Goal: Task Accomplishment & Management: Manage account settings

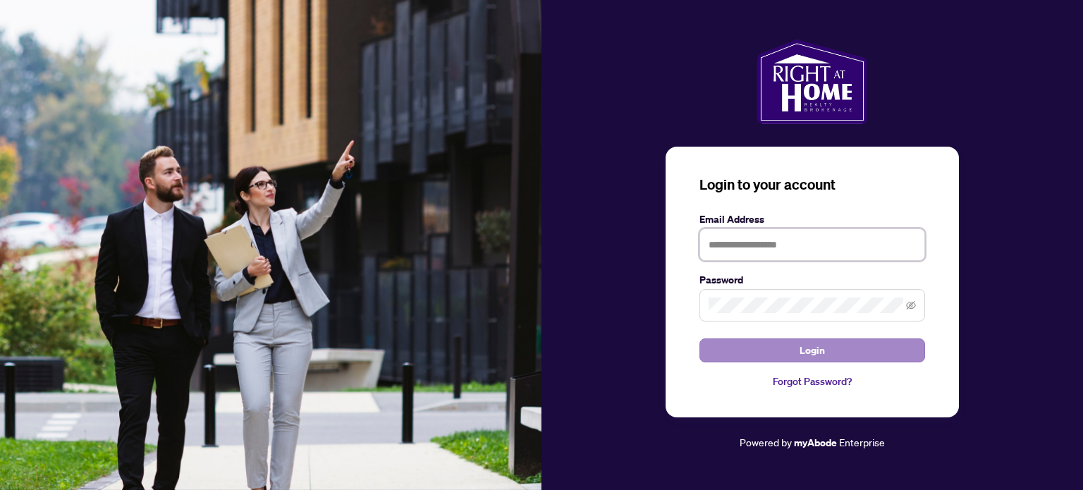
type input "**********"
click at [778, 354] on button "Login" at bounding box center [812, 350] width 226 height 24
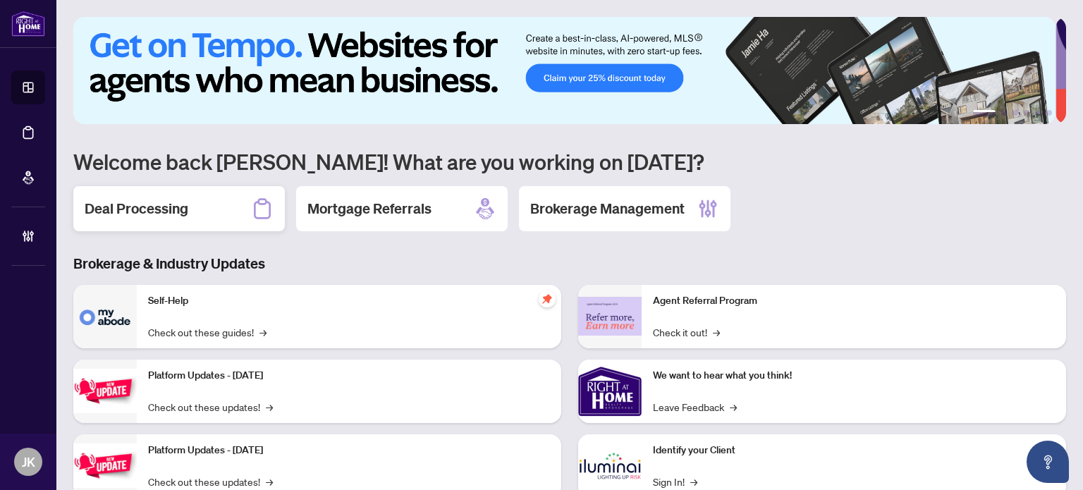
click at [127, 210] on h2 "Deal Processing" at bounding box center [137, 209] width 104 height 20
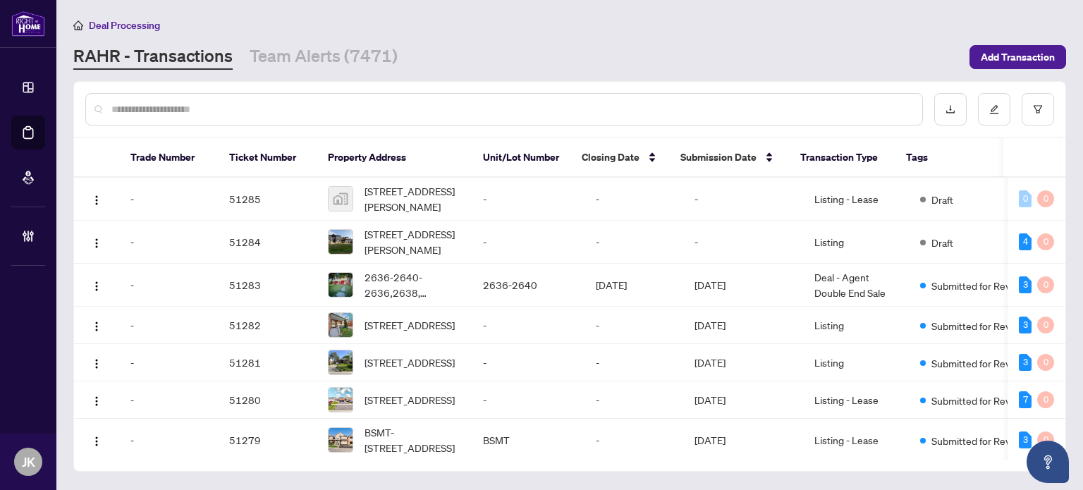
click at [266, 114] on input "text" at bounding box center [511, 110] width 800 height 16
click at [267, 112] on input "text" at bounding box center [511, 110] width 800 height 16
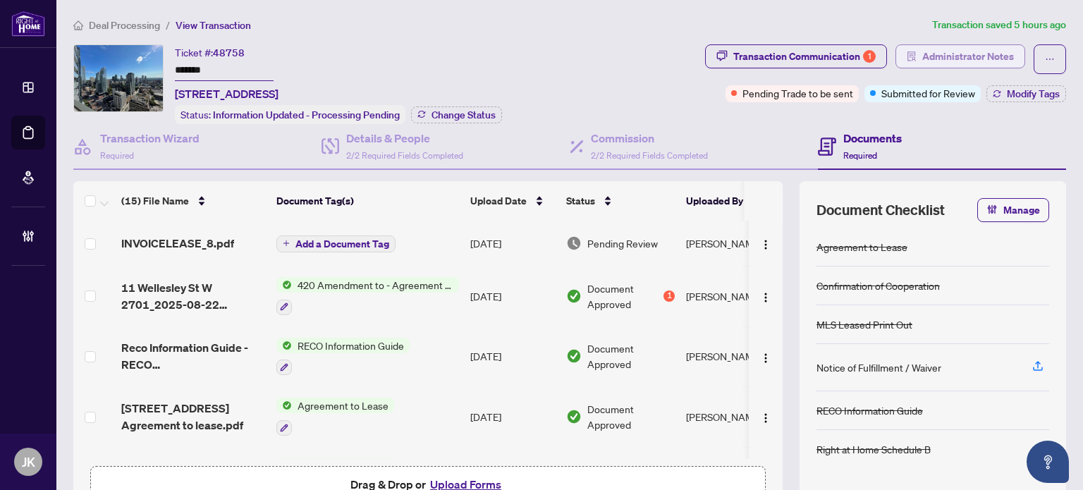
click at [950, 56] on span "Administrator Notes" at bounding box center [968, 56] width 92 height 23
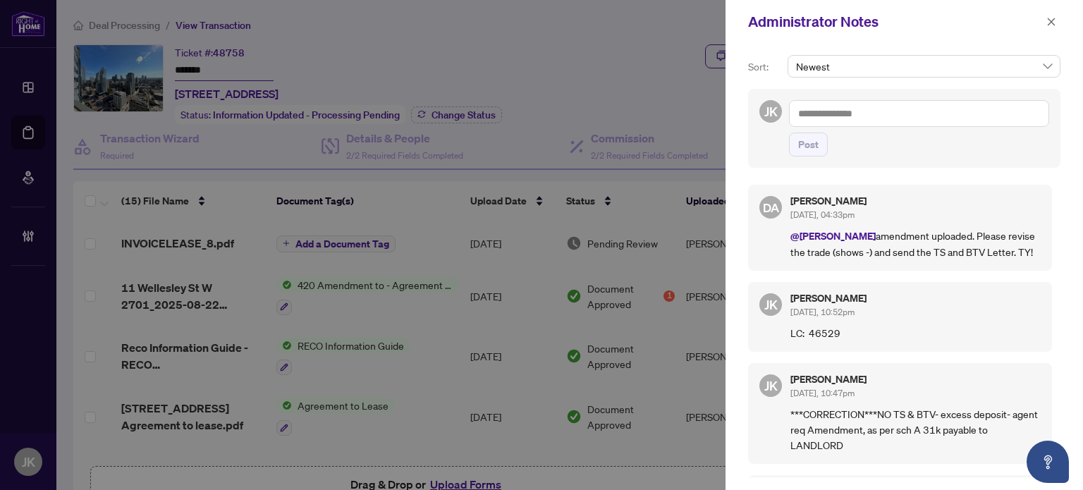
click at [589, 47] on div at bounding box center [541, 245] width 1083 height 490
click at [1050, 25] on icon "close" at bounding box center [1051, 22] width 10 height 10
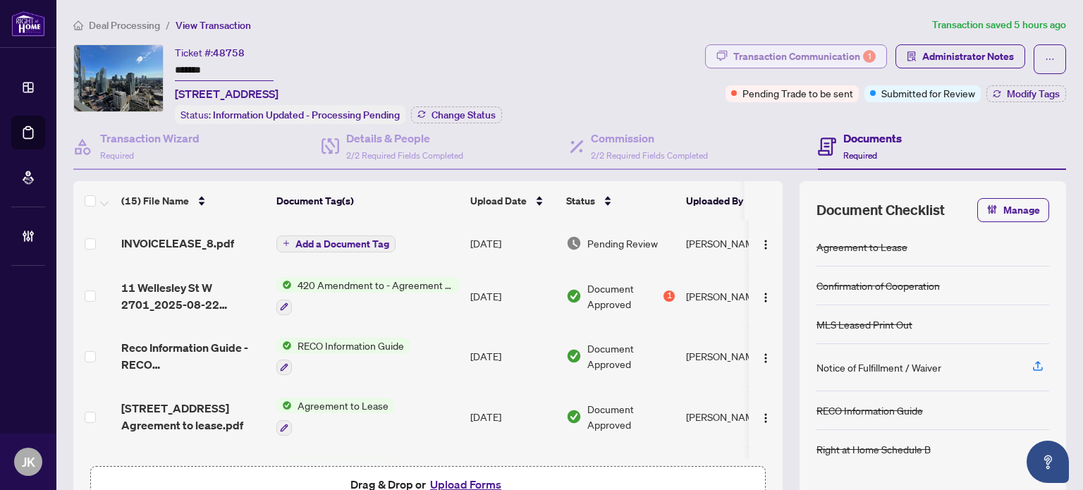
click at [733, 55] on div "Transaction Communication 1" at bounding box center [804, 56] width 142 height 23
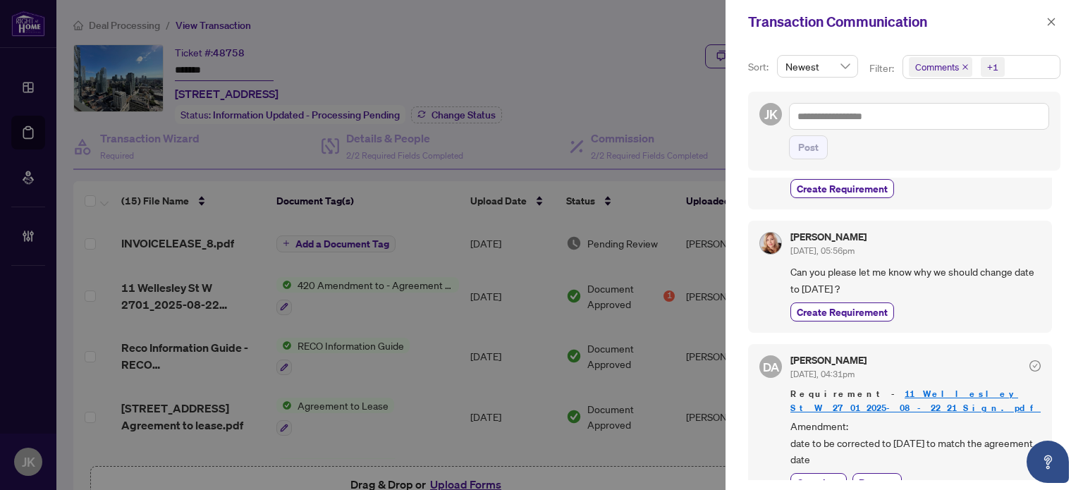
scroll to position [141, 0]
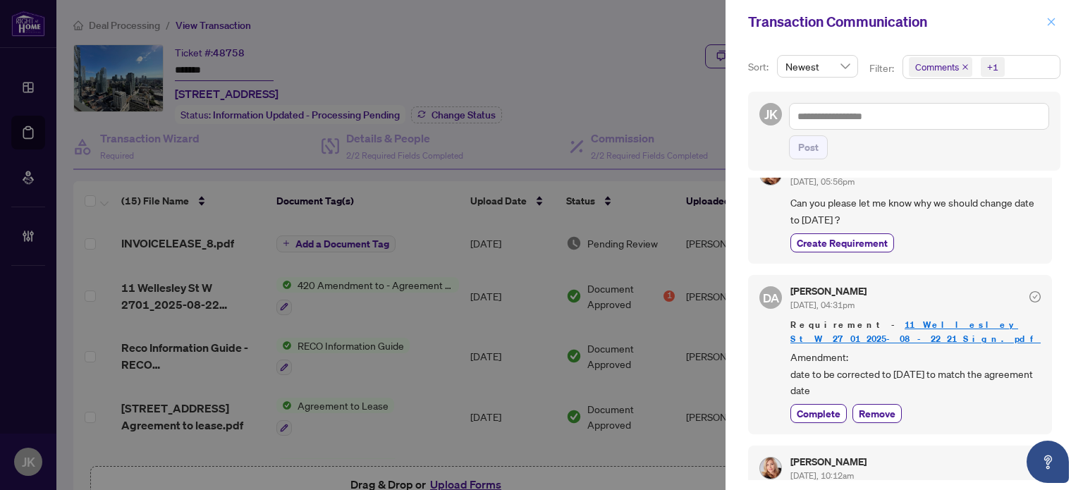
click at [1055, 23] on icon "close" at bounding box center [1051, 22] width 10 height 10
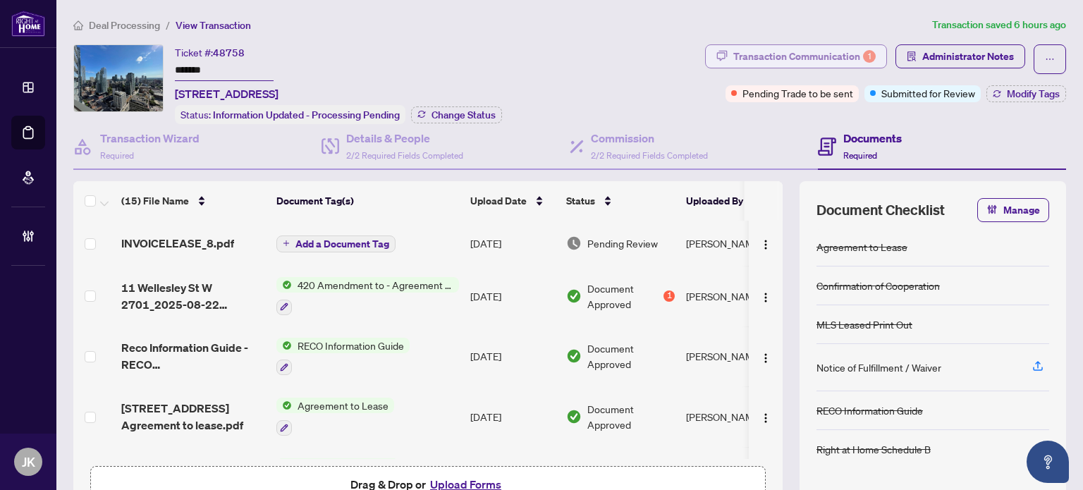
click at [795, 61] on div "Transaction Communication 1" at bounding box center [804, 56] width 142 height 23
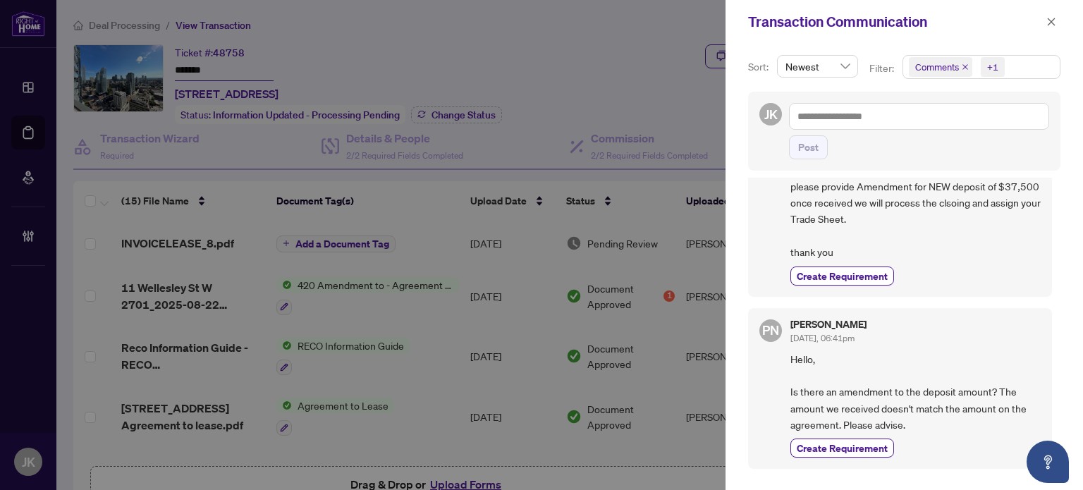
scroll to position [1410, 0]
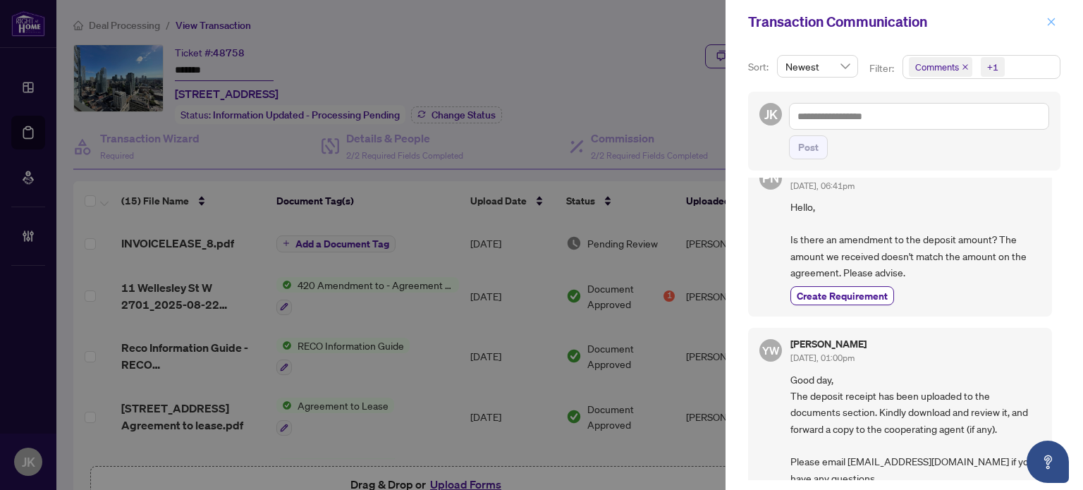
click at [1048, 19] on icon "close" at bounding box center [1051, 22] width 10 height 10
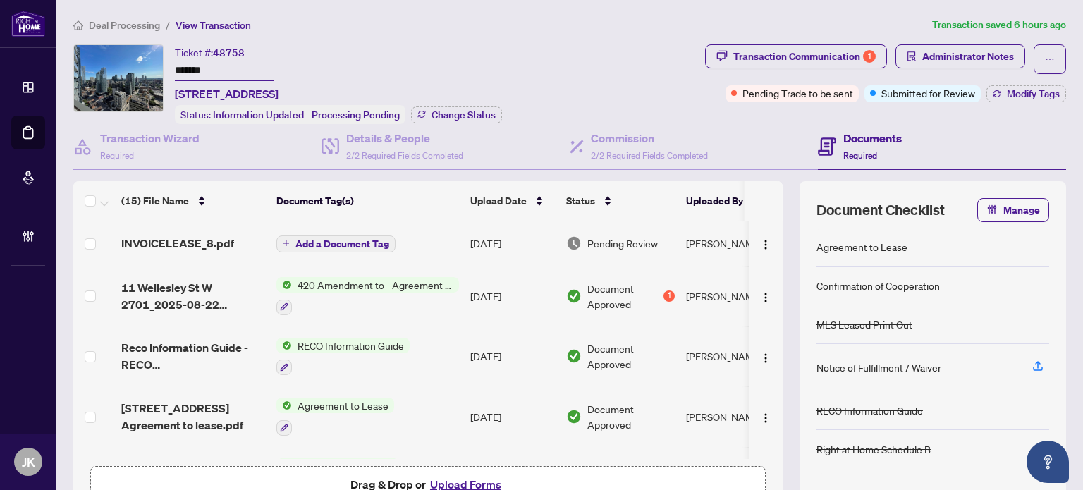
click at [374, 284] on span "420 Amendment to - Agreement to Lease - Residential" at bounding box center [375, 285] width 167 height 16
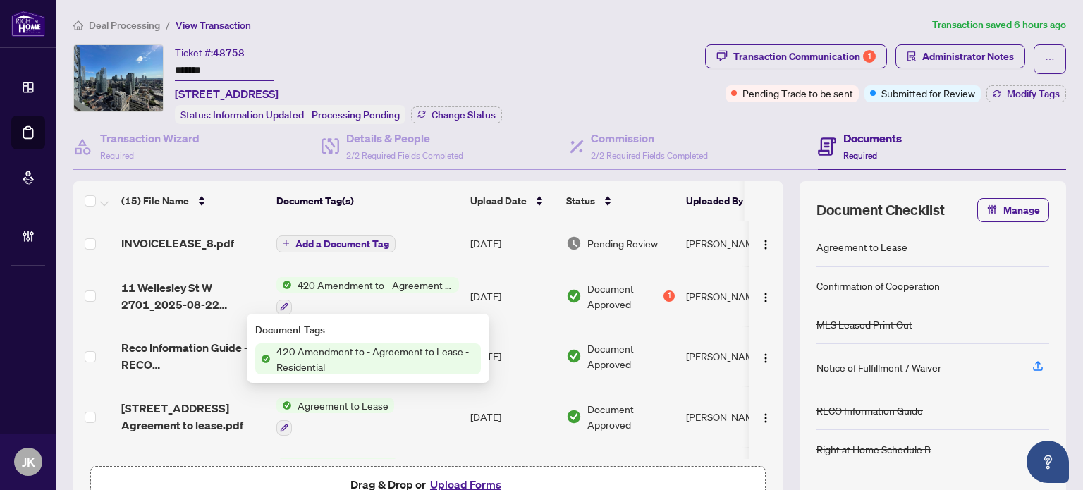
click at [369, 351] on span "420 Amendment to - Agreement to Lease - Residential" at bounding box center [376, 358] width 210 height 31
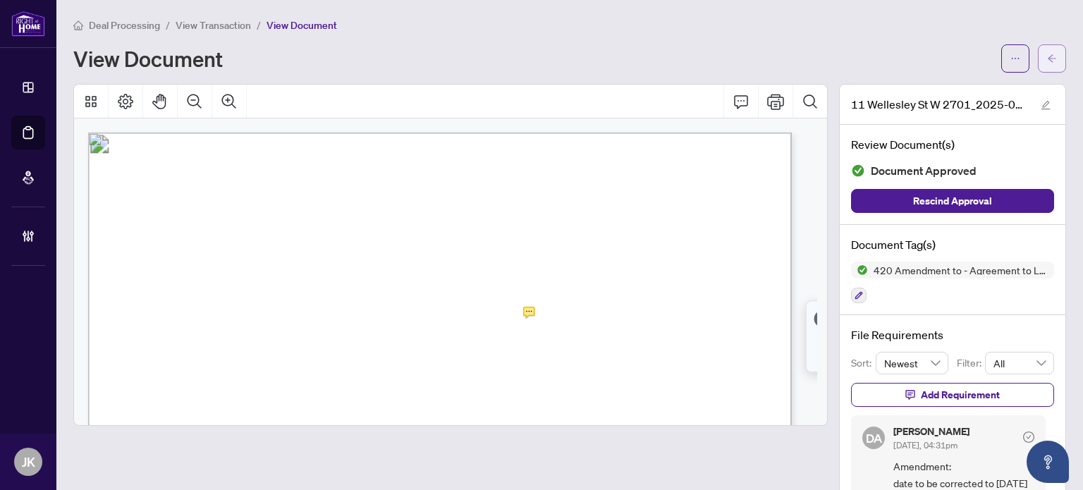
click at [1047, 64] on span "button" at bounding box center [1052, 58] width 10 height 23
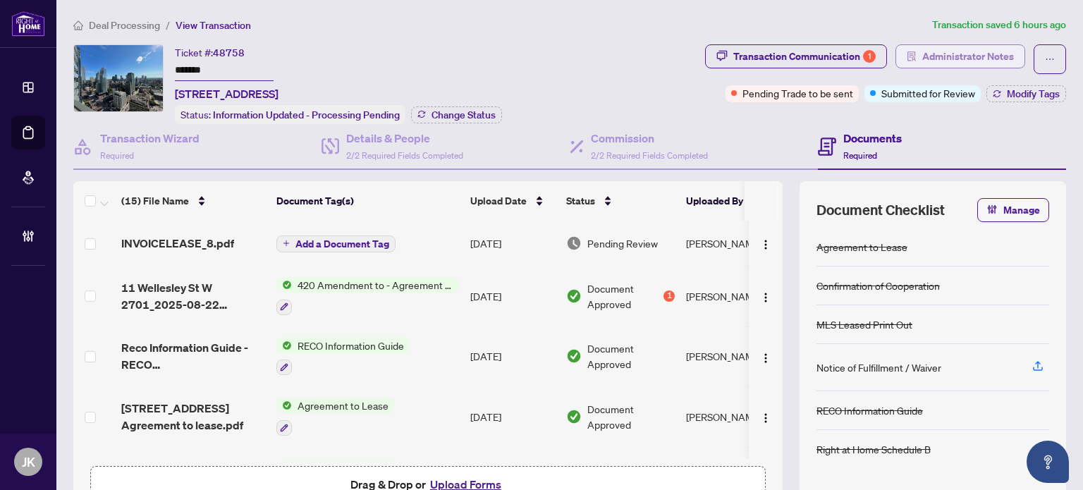
click at [941, 50] on span "Administrator Notes" at bounding box center [968, 56] width 92 height 23
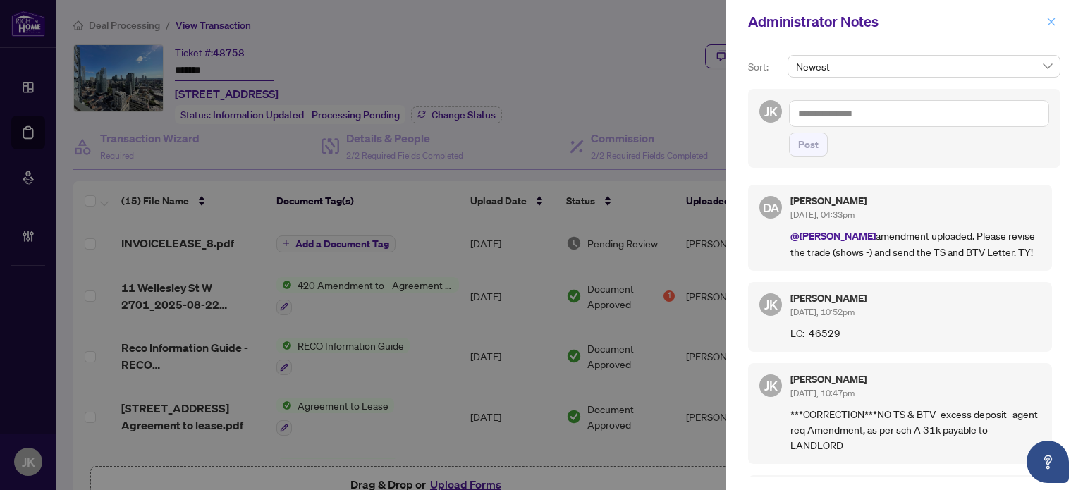
click at [1046, 26] on icon "close" at bounding box center [1051, 22] width 10 height 10
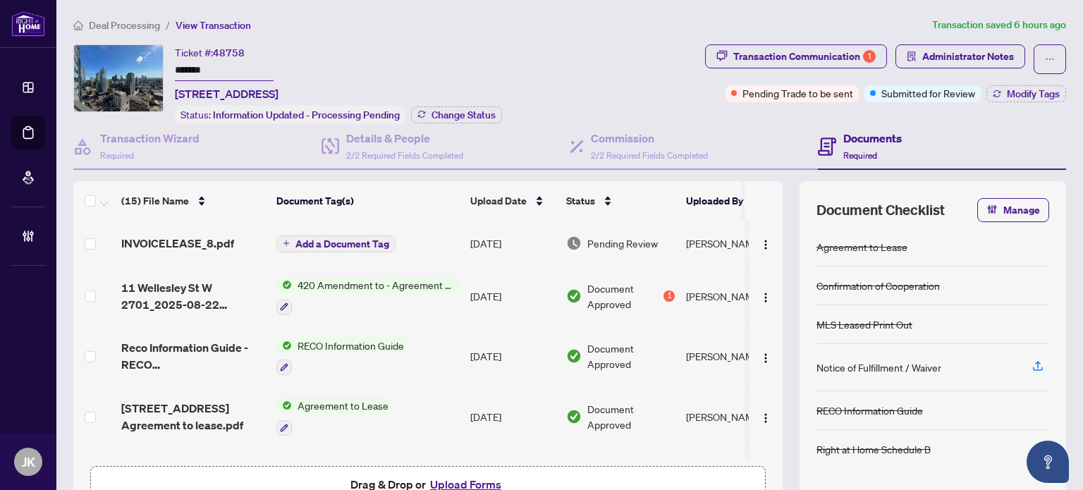
drag, startPoint x: 226, startPoint y: 68, endPoint x: 169, endPoint y: 61, distance: 56.8
click at [169, 61] on div "Ticket #: 48758 ******* 2701-11 Wellesley St, Toronto, Ontario M4Y 0G4, Canada …" at bounding box center [386, 84] width 626 height 80
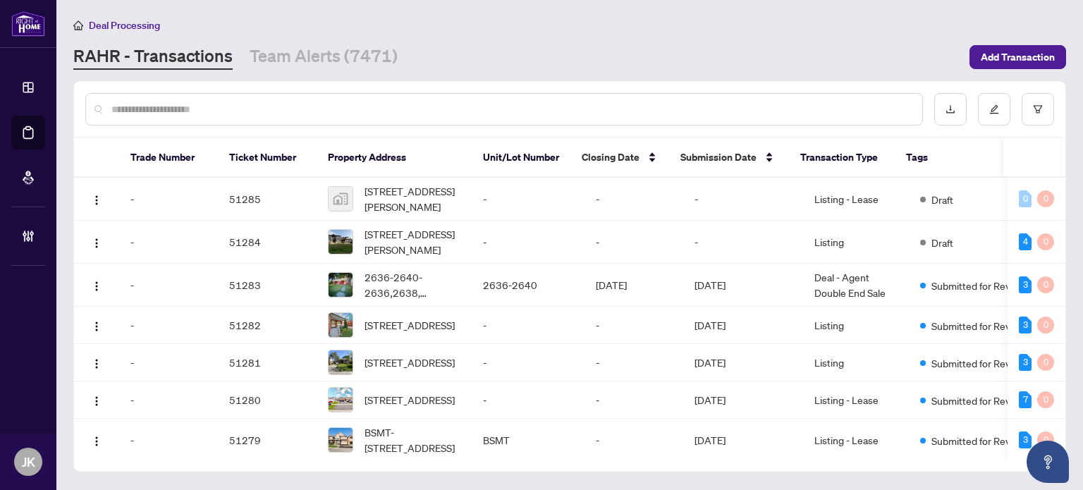
click at [214, 98] on div at bounding box center [504, 109] width 838 height 32
click at [209, 114] on input "text" at bounding box center [511, 110] width 800 height 16
paste input "*******"
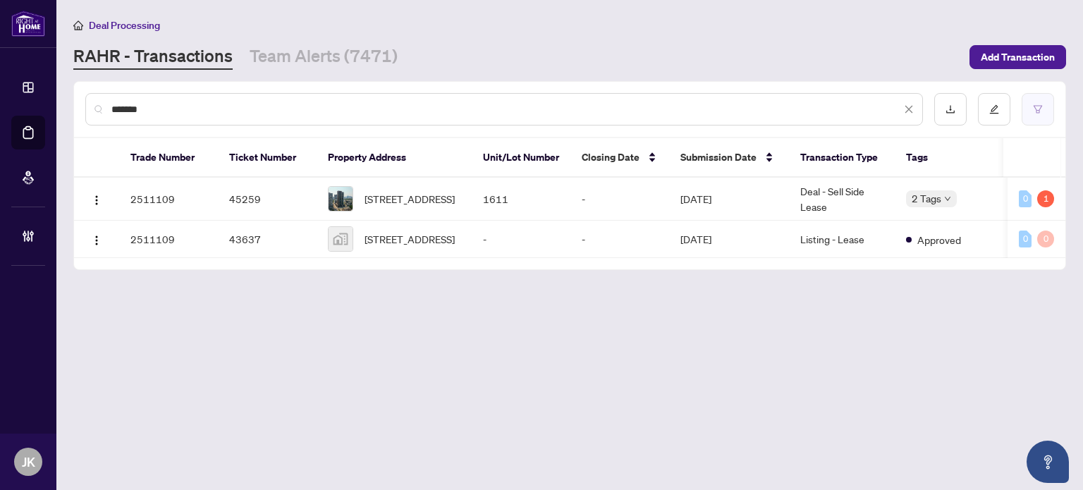
type input "*******"
click at [770, 205] on td "[DATE]" at bounding box center [729, 199] width 120 height 43
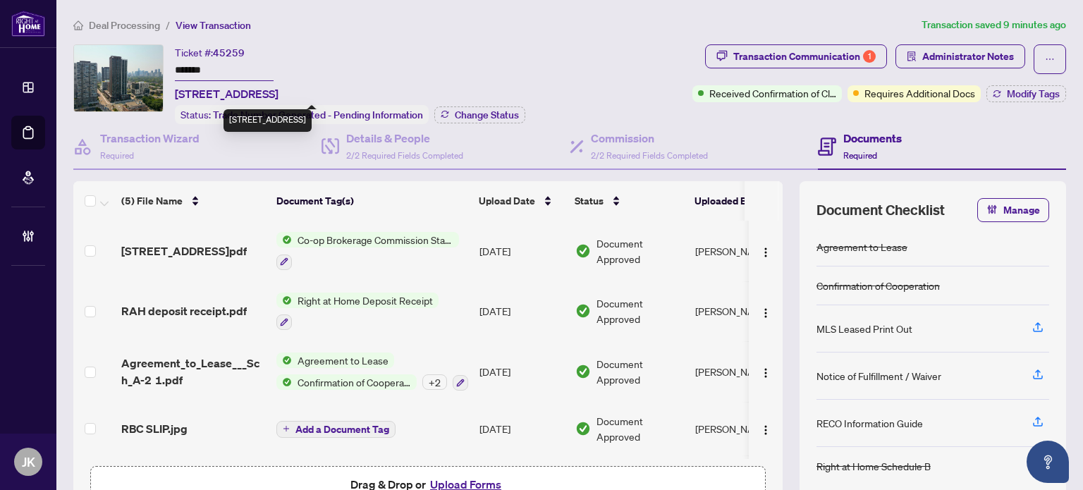
drag, startPoint x: 268, startPoint y: 89, endPoint x: 178, endPoint y: 92, distance: 90.3
click at [178, 92] on span "[STREET_ADDRESS]" at bounding box center [227, 93] width 104 height 17
copy span "[STREET_ADDRESS]"
drag, startPoint x: 857, startPoint y: 133, endPoint x: 817, endPoint y: 185, distance: 65.9
click at [857, 133] on h4 "Documents" at bounding box center [872, 138] width 59 height 17
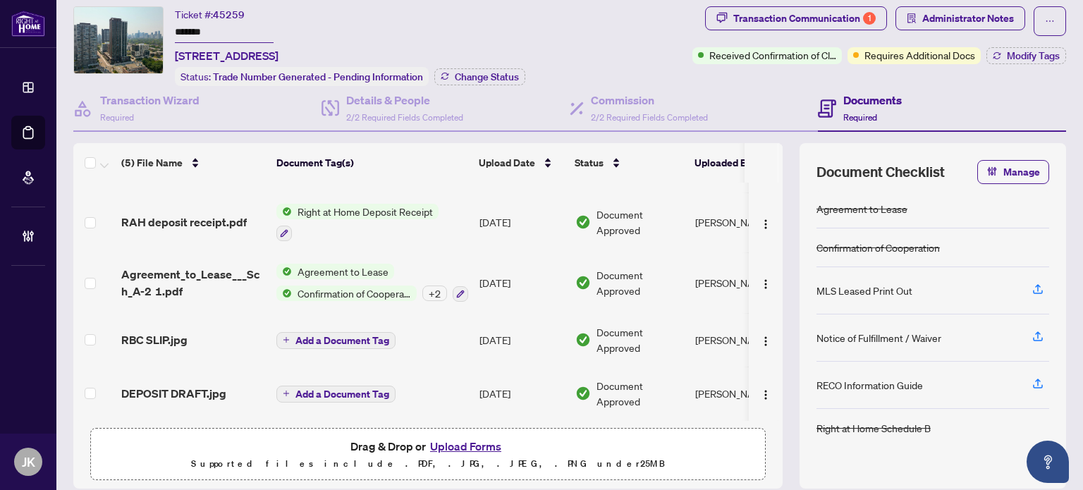
scroll to position [85, 0]
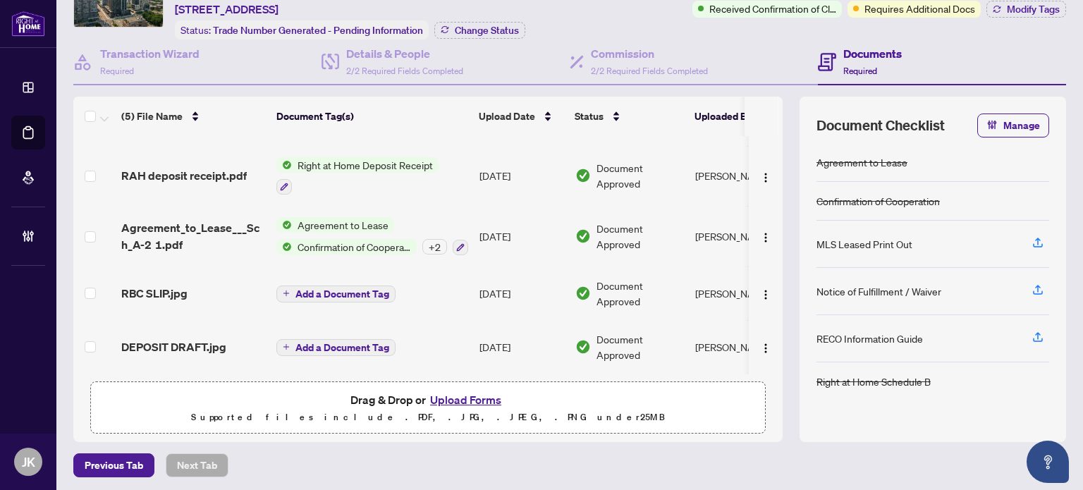
click at [472, 398] on button "Upload Forms" at bounding box center [466, 400] width 80 height 18
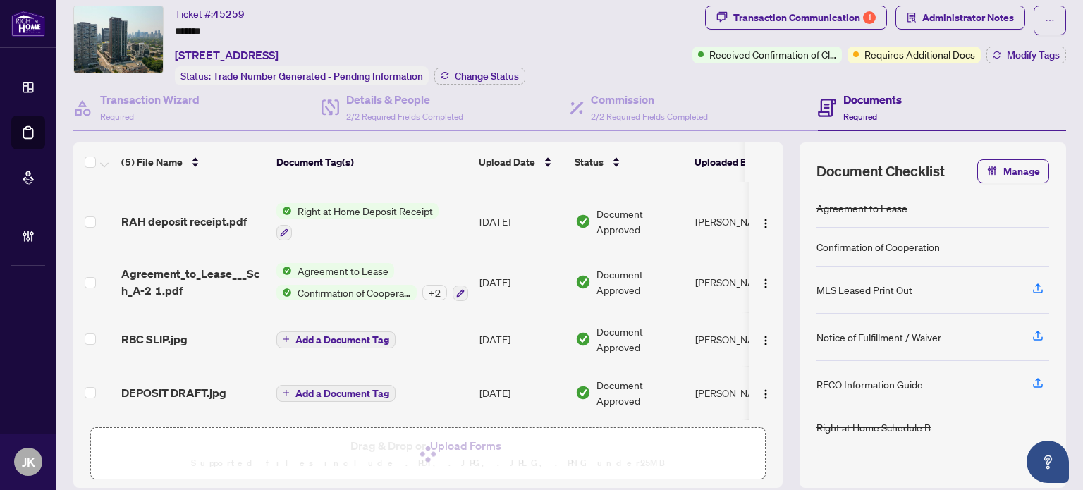
scroll to position [0, 0]
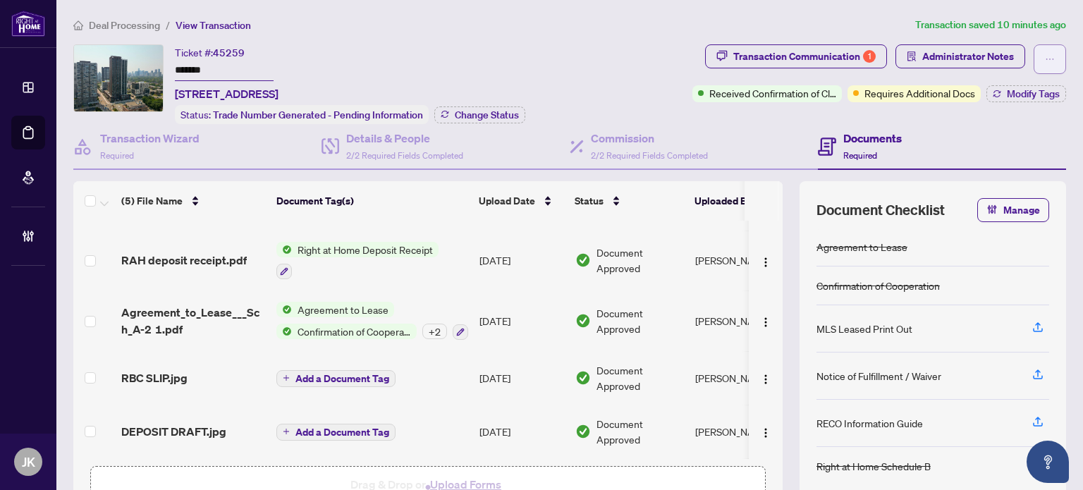
drag, startPoint x: 1055, startPoint y: 50, endPoint x: 1042, endPoint y: 59, distance: 15.3
click at [1055, 49] on button "button" at bounding box center [1050, 59] width 32 height 30
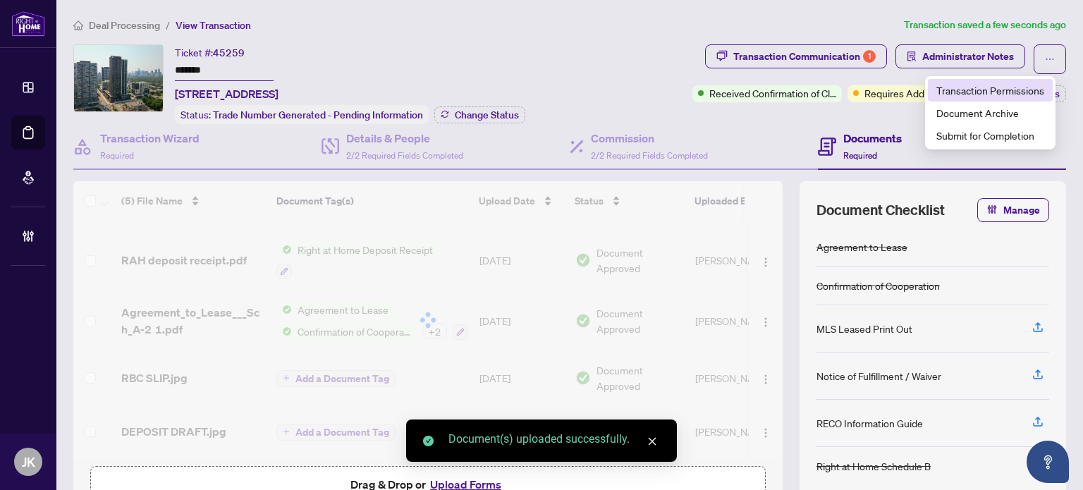
click at [999, 87] on span "Transaction Permissions" at bounding box center [990, 90] width 108 height 16
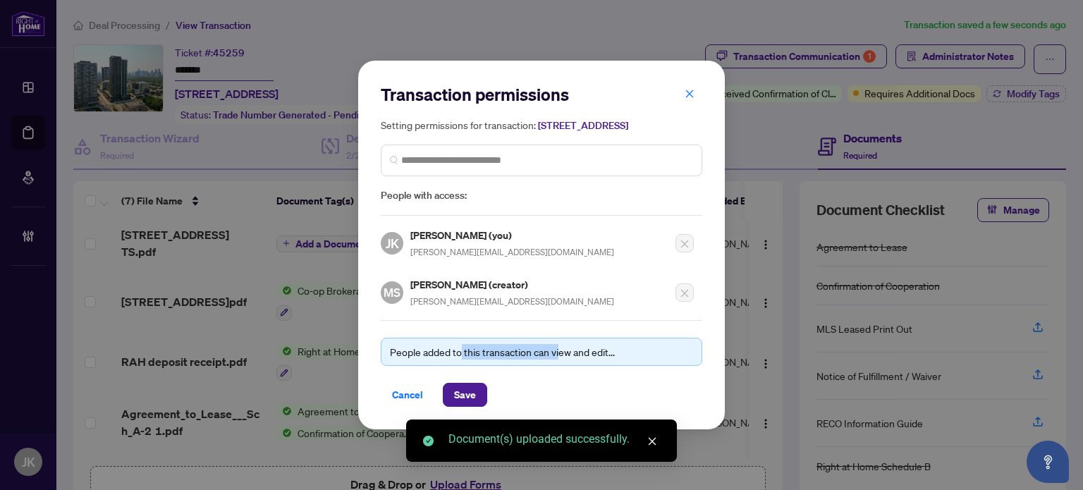
drag, startPoint x: 553, startPoint y: 326, endPoint x: 470, endPoint y: 321, distance: 83.4
click at [461, 321] on div "Transaction permissions Setting permissions for transaction: [STREET_ADDRESS] P…" at bounding box center [542, 245] width 322 height 324
click at [548, 304] on div "[PERSON_NAME] (creator) [PERSON_NAME][EMAIL_ADDRESS][DOMAIN_NAME]" at bounding box center [537, 288] width 313 height 41
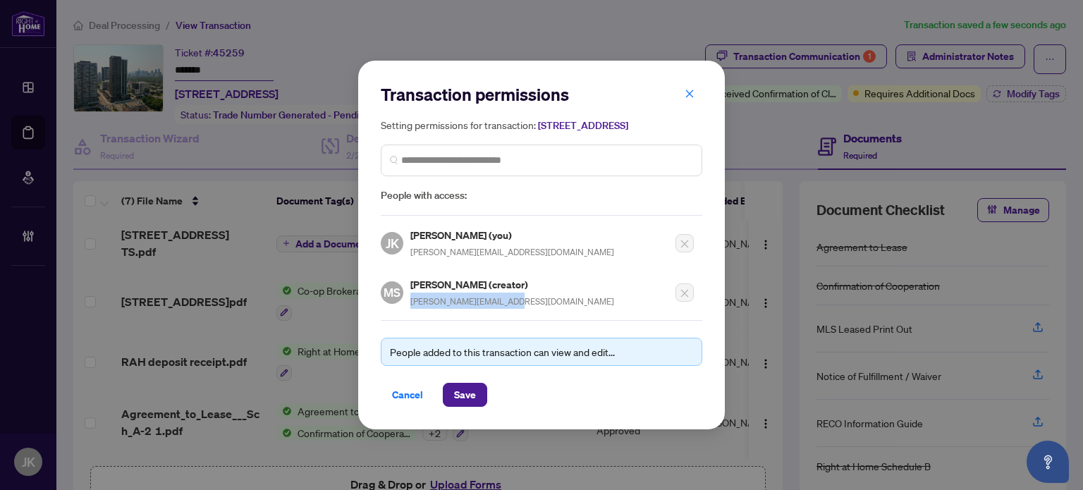
drag, startPoint x: 519, startPoint y: 305, endPoint x: 410, endPoint y: 309, distance: 108.6
click at [410, 309] on div "[PERSON_NAME] (creator) [PERSON_NAME][EMAIL_ADDRESS][DOMAIN_NAME]" at bounding box center [512, 292] width 204 height 32
copy span "[PERSON_NAME][EMAIL_ADDRESS][DOMAIN_NAME]"
click at [681, 86] on button "button" at bounding box center [689, 94] width 28 height 24
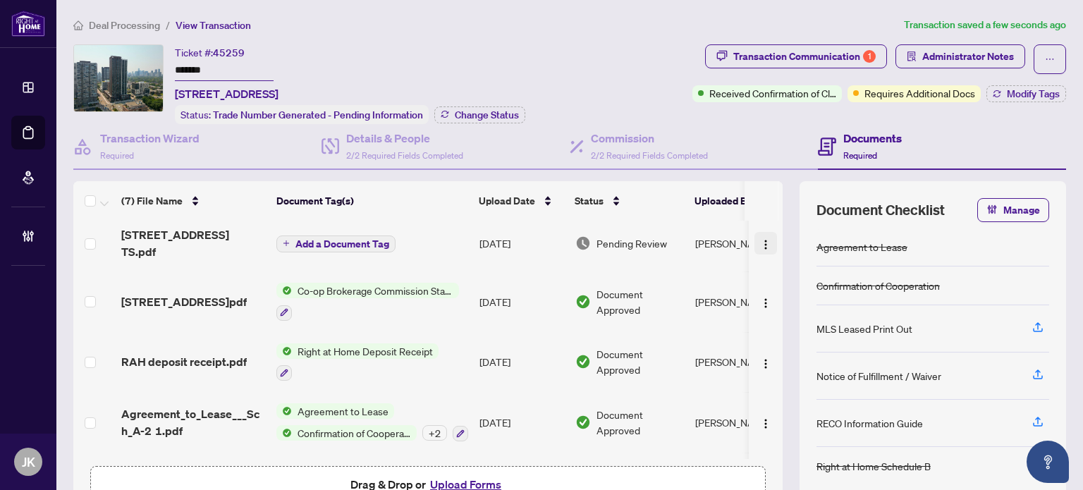
click at [760, 239] on img "button" at bounding box center [765, 244] width 11 height 11
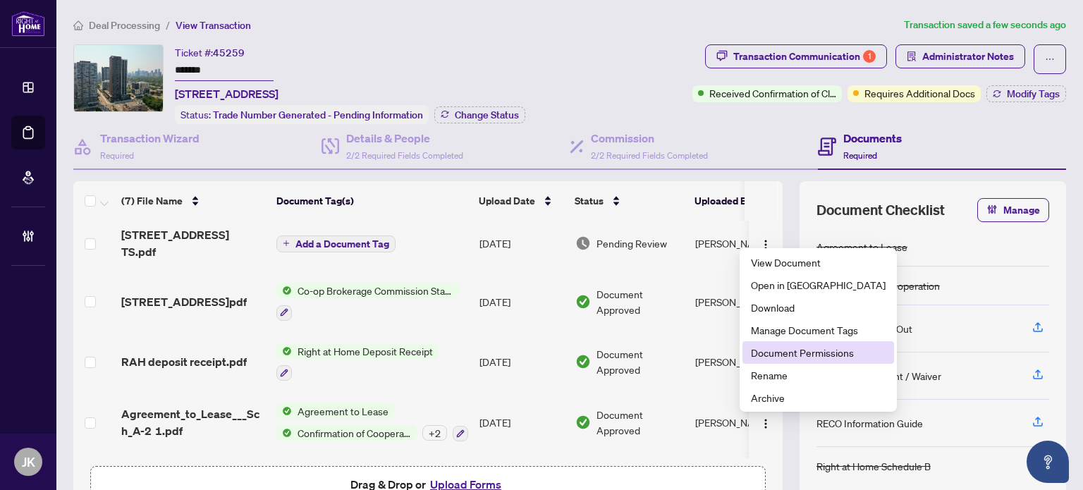
click at [784, 355] on span "Document Permissions" at bounding box center [818, 353] width 135 height 16
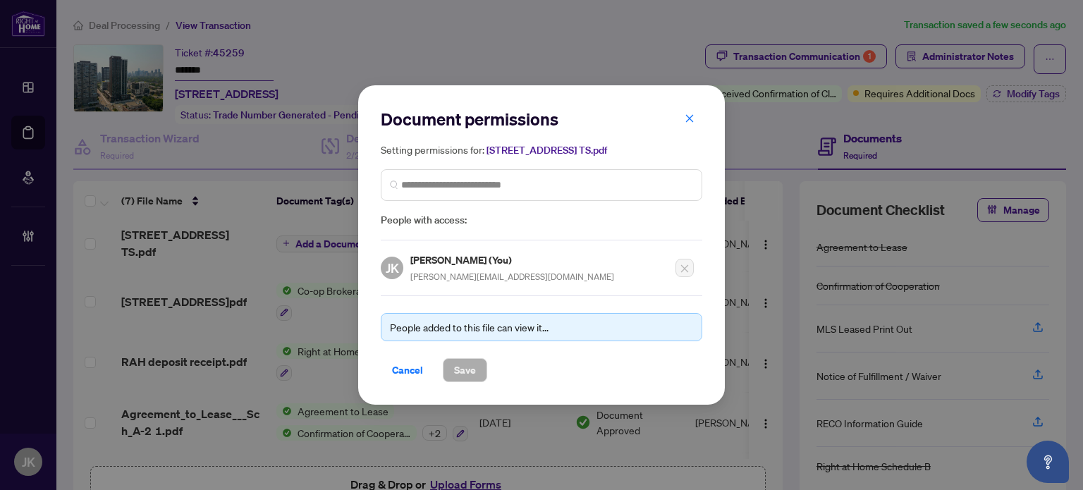
click at [455, 219] on span "People with access:" at bounding box center [542, 220] width 322 height 16
click at [468, 173] on span at bounding box center [542, 185] width 322 height 32
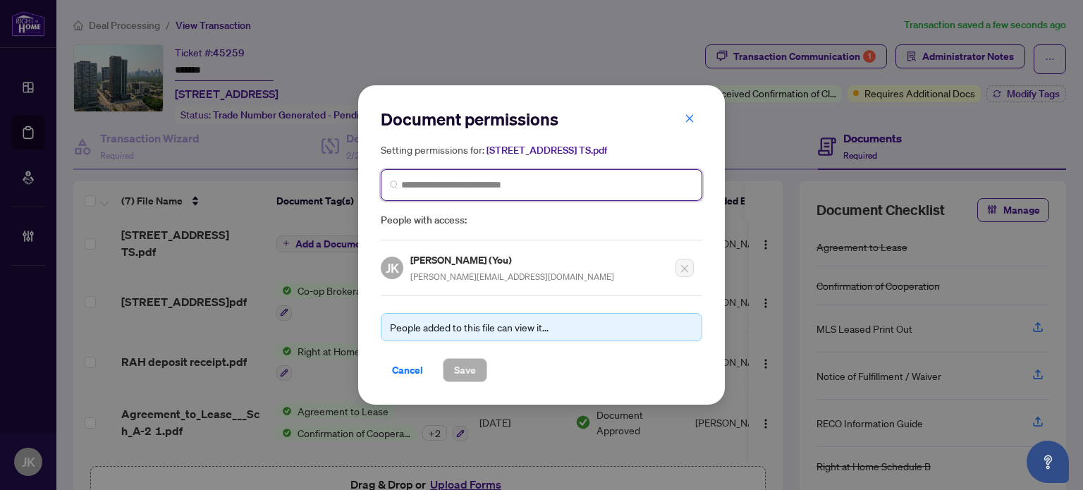
paste input "**********"
type input "**********"
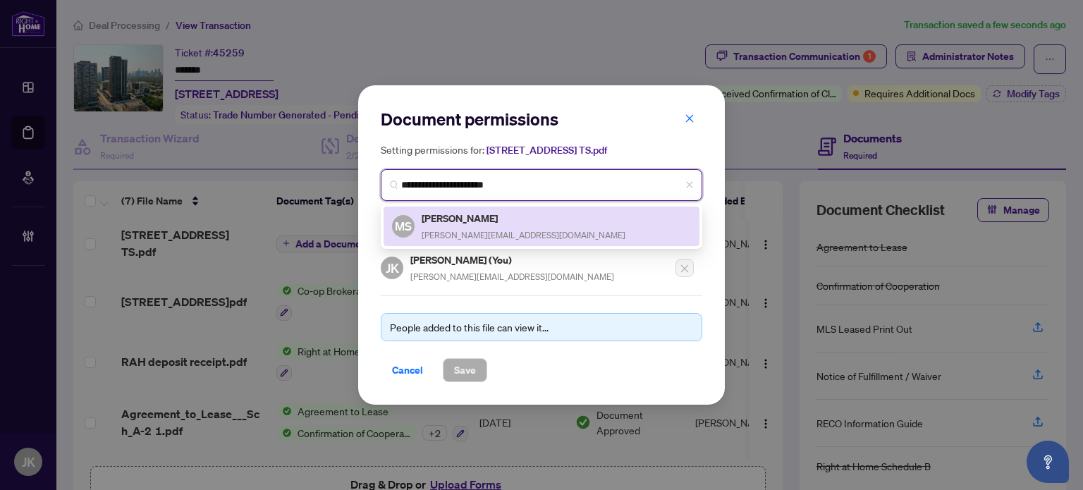
click at [482, 188] on input "**********" at bounding box center [547, 185] width 292 height 15
click at [482, 213] on h5 "[PERSON_NAME]" at bounding box center [524, 218] width 204 height 16
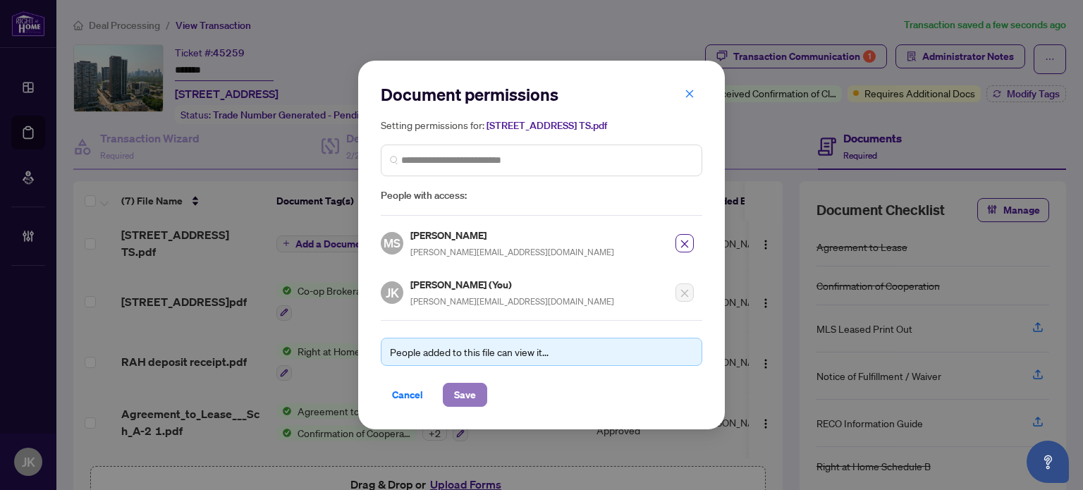
click at [471, 395] on span "Save" at bounding box center [465, 395] width 22 height 23
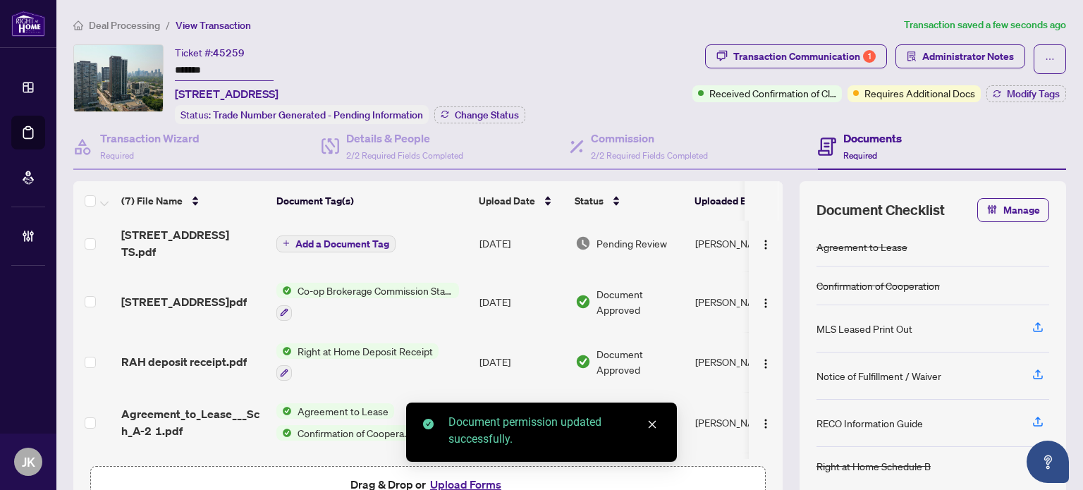
click at [760, 298] on img "button" at bounding box center [765, 303] width 11 height 11
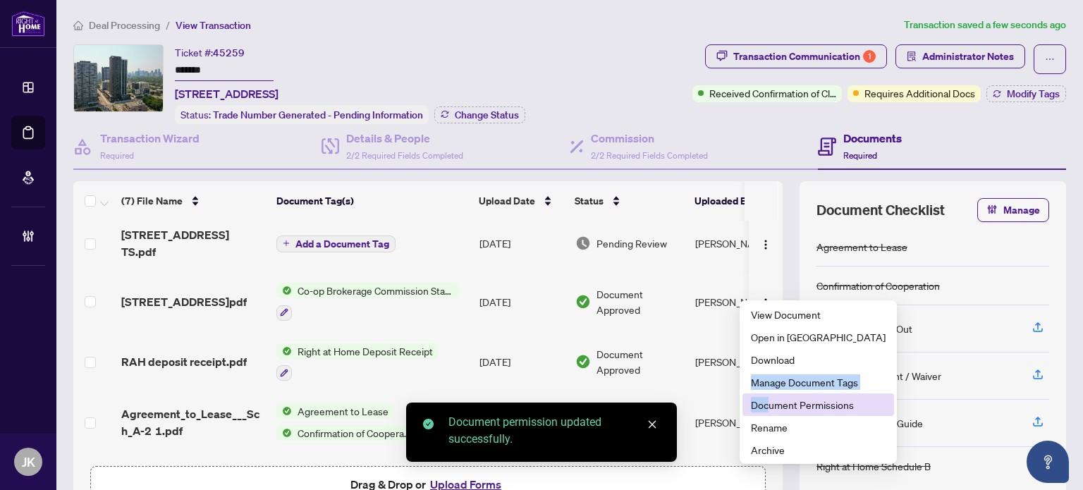
drag, startPoint x: 748, startPoint y: 386, endPoint x: 733, endPoint y: 379, distance: 16.4
click at [740, 381] on ul "View Document Open in [GEOGRAPHIC_DATA] Download Manage Document Tags Document …" at bounding box center [818, 382] width 157 height 164
click at [826, 406] on span "Document Permissions" at bounding box center [818, 405] width 135 height 16
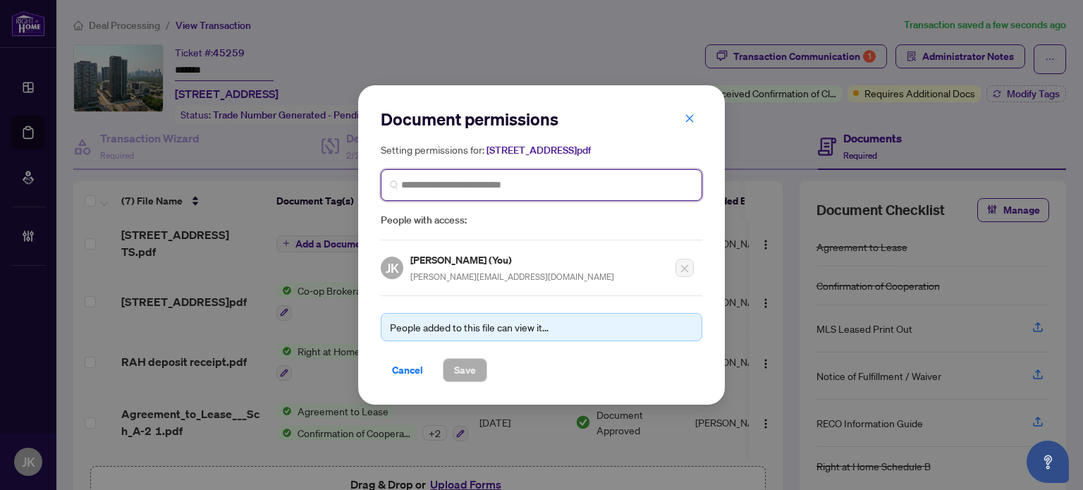
click at [0, 0] on input "search" at bounding box center [0, 0] width 0 height 0
paste input "**********"
type input "**********"
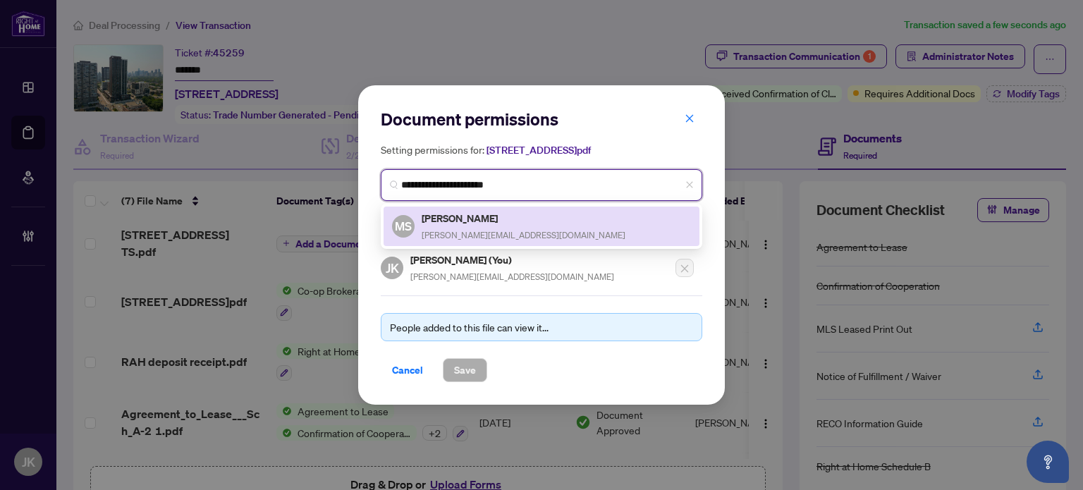
click at [522, 236] on div "[PERSON_NAME] [PERSON_NAME][EMAIL_ADDRESS][DOMAIN_NAME]" at bounding box center [541, 226] width 299 height 32
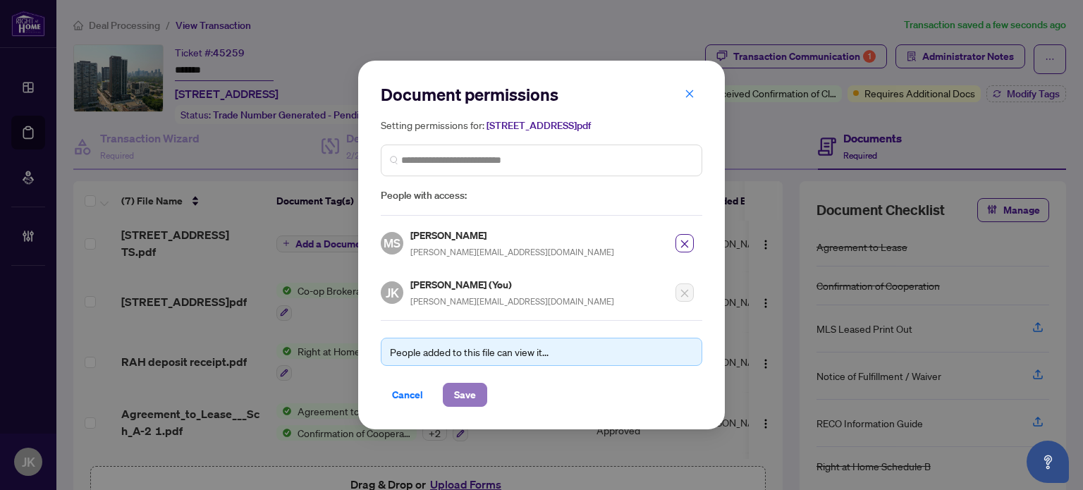
click at [482, 390] on button "Save" at bounding box center [465, 395] width 44 height 24
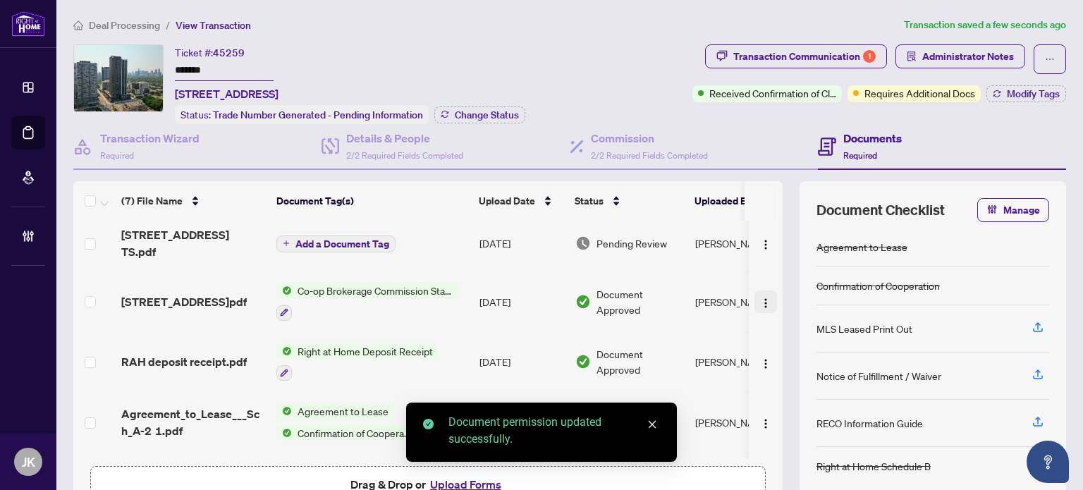
click at [760, 298] on img "button" at bounding box center [765, 303] width 11 height 11
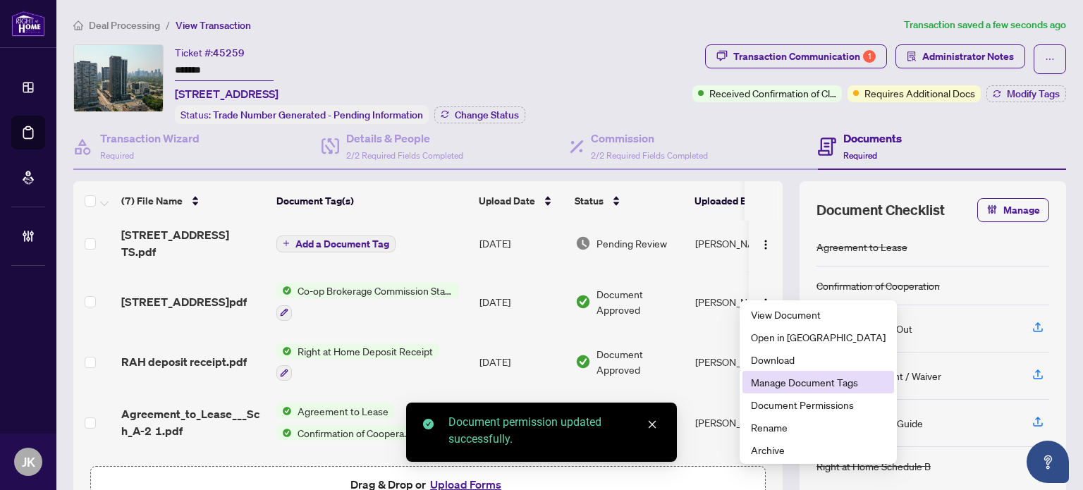
click at [779, 380] on span "Manage Document Tags" at bounding box center [818, 382] width 135 height 16
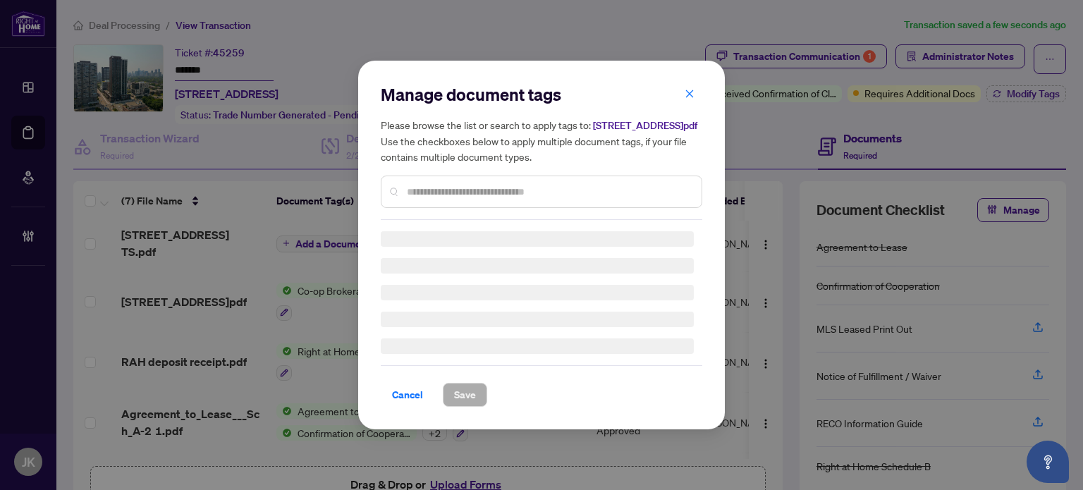
click at [473, 194] on div "Manage document tags Please browse the list or search to apply tags to: [STREET…" at bounding box center [542, 151] width 322 height 137
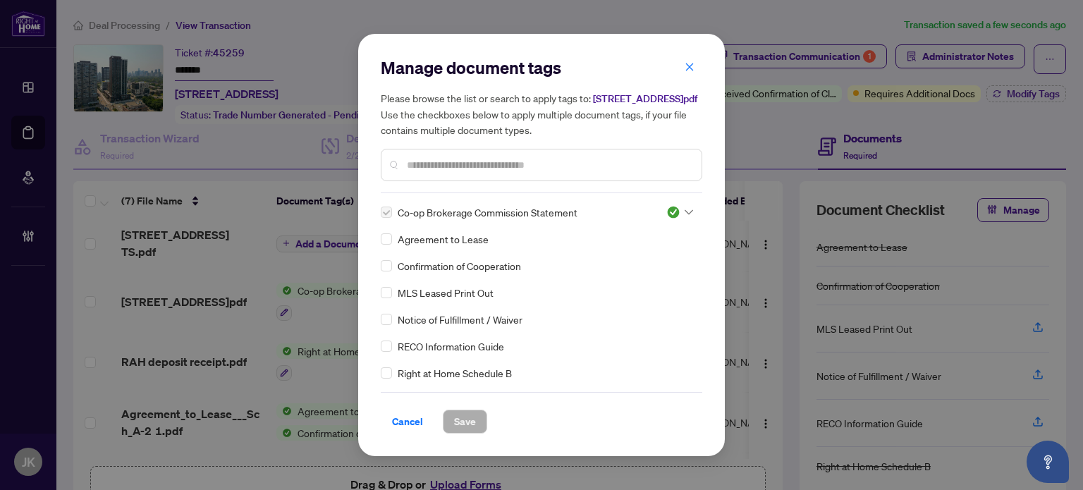
click at [467, 173] on input "text" at bounding box center [548, 165] width 283 height 16
click at [693, 62] on icon "close" at bounding box center [690, 67] width 10 height 10
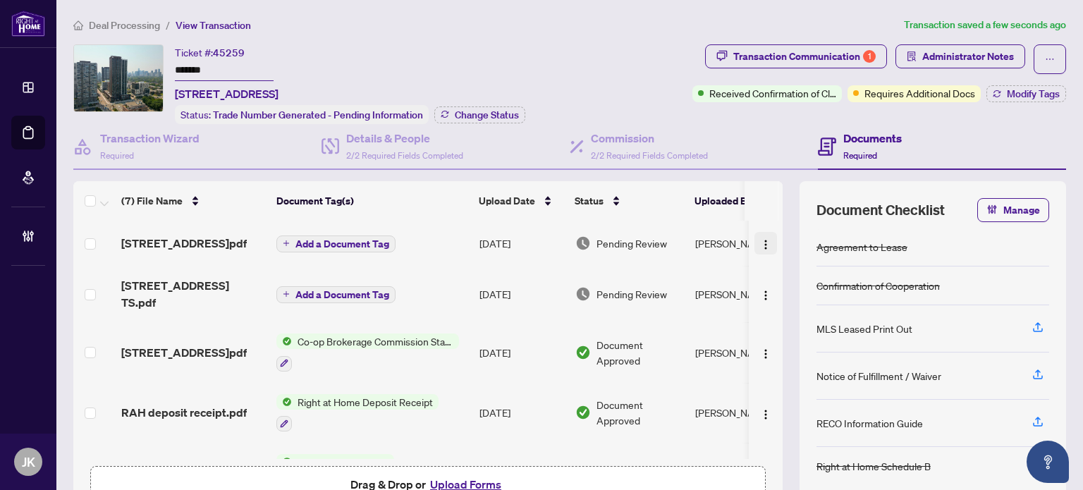
click at [760, 245] on img "button" at bounding box center [765, 244] width 11 height 11
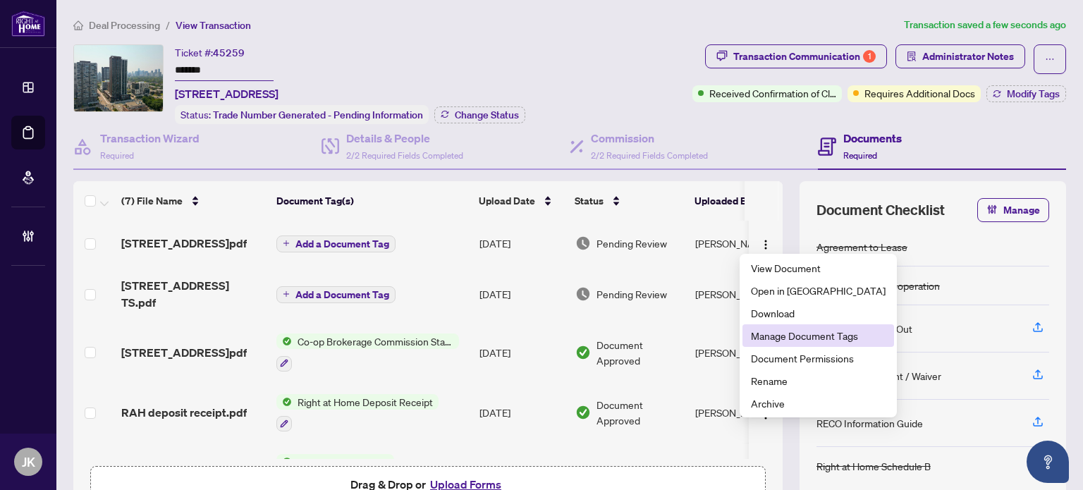
click at [768, 333] on span "Manage Document Tags" at bounding box center [818, 336] width 135 height 16
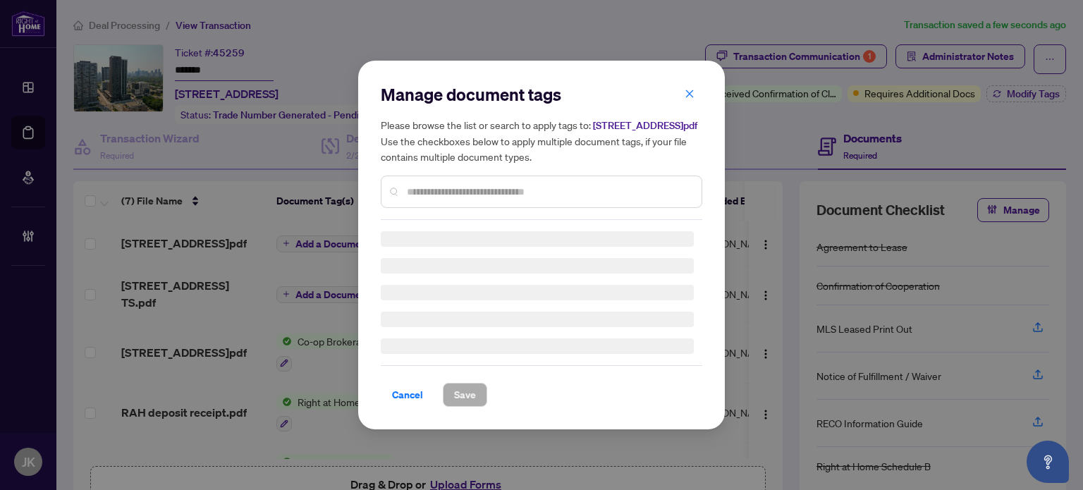
click at [457, 192] on input "text" at bounding box center [548, 192] width 283 height 16
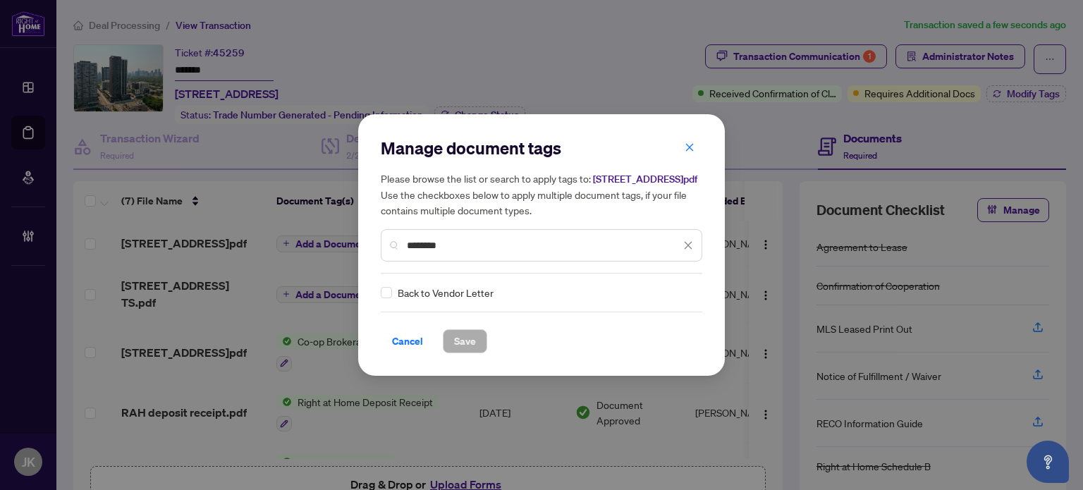
type input "*******"
drag, startPoint x: 660, startPoint y: 298, endPoint x: 671, endPoint y: 309, distance: 15.5
click at [661, 298] on div at bounding box center [676, 293] width 36 height 14
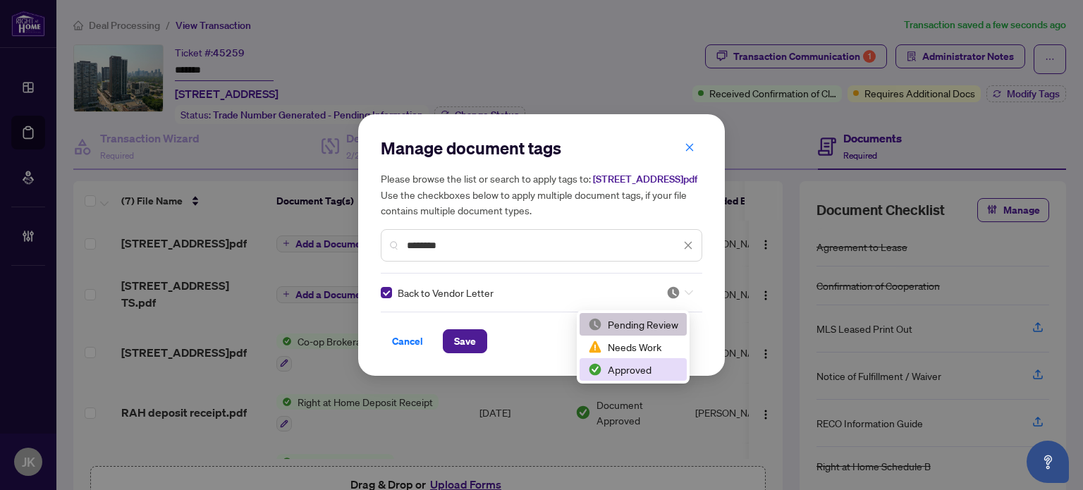
click at [640, 366] on div "Approved" at bounding box center [633, 370] width 90 height 16
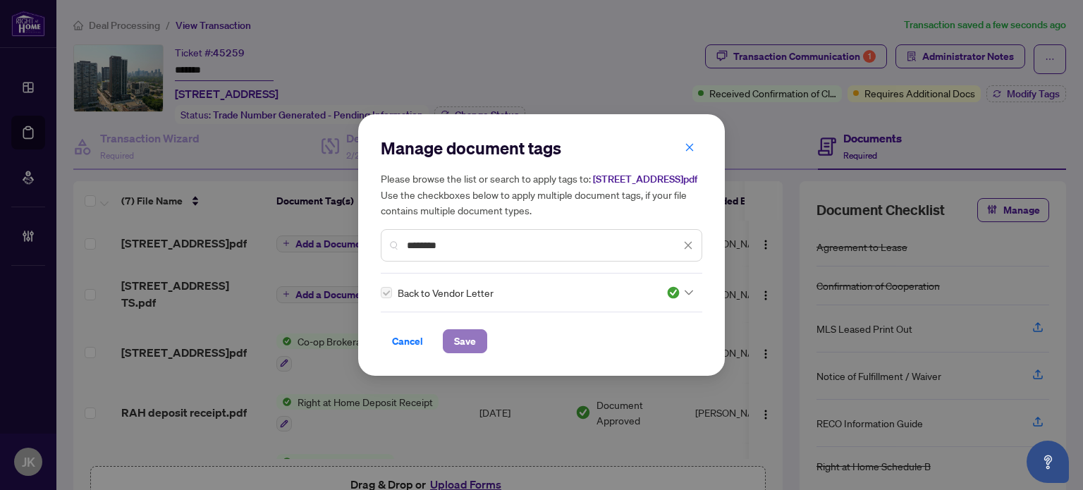
click at [459, 345] on span "Save" at bounding box center [465, 341] width 22 height 23
